Goal: Find specific page/section: Find specific page/section

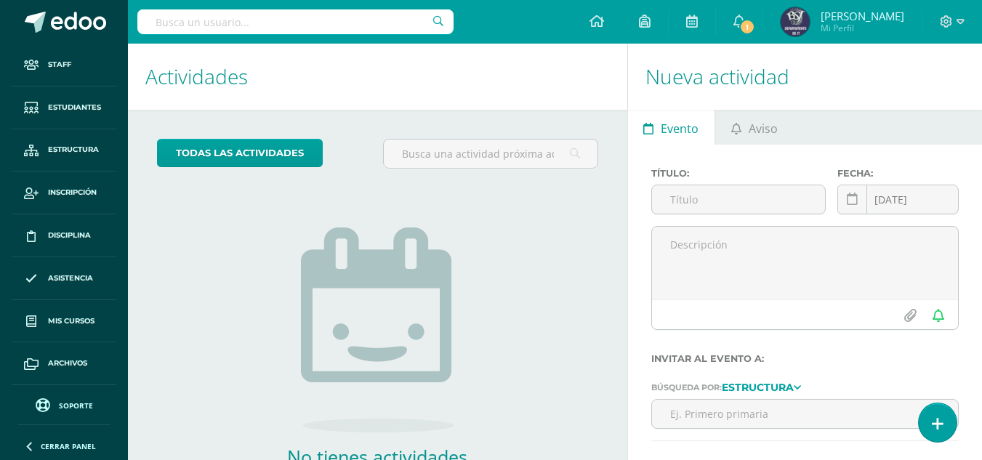
click at [260, 27] on input "text" at bounding box center [295, 21] width 316 height 25
type input "sofia andrea"
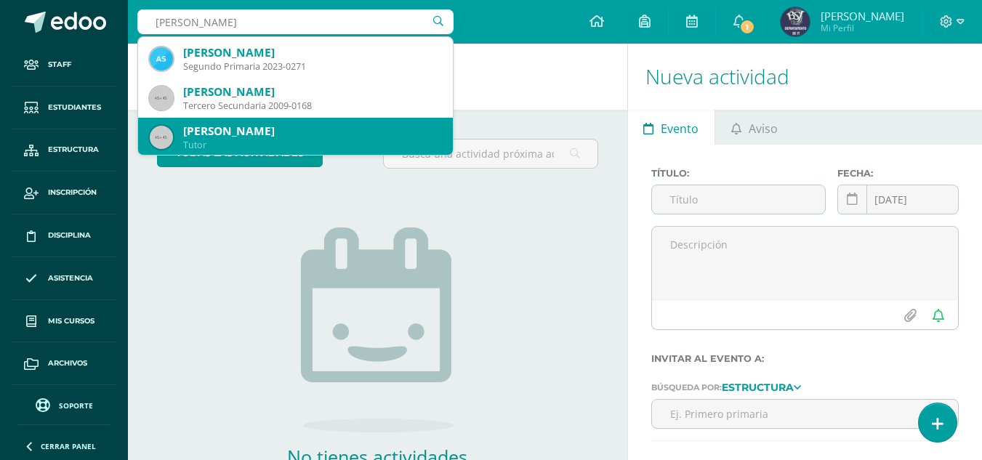
scroll to position [436, 0]
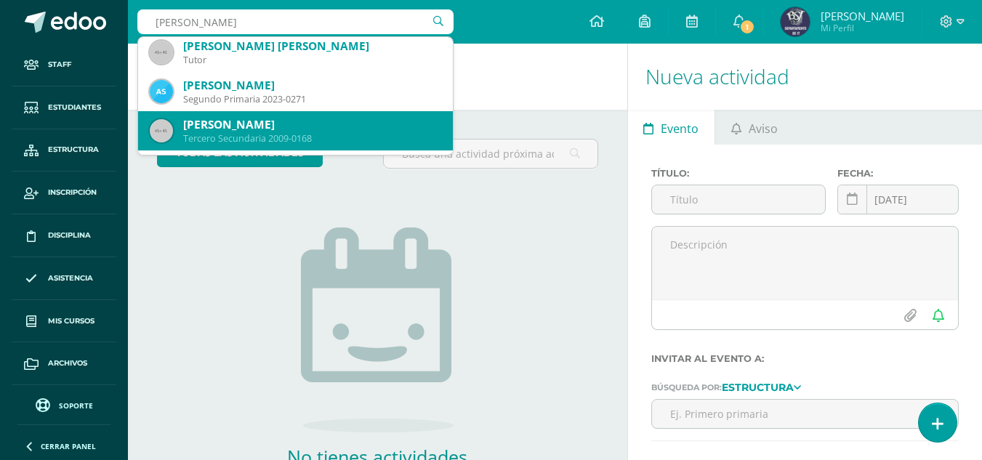
click at [347, 122] on div "[PERSON_NAME]" at bounding box center [312, 124] width 258 height 15
